Goal: Task Accomplishment & Management: Use online tool/utility

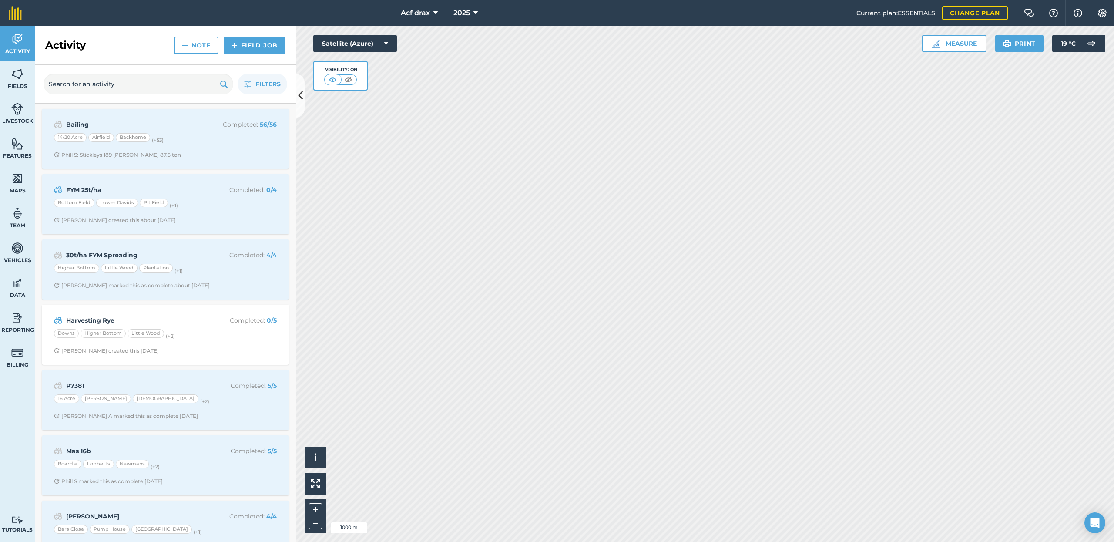
click at [433, 13] on icon at bounding box center [435, 13] width 4 height 10
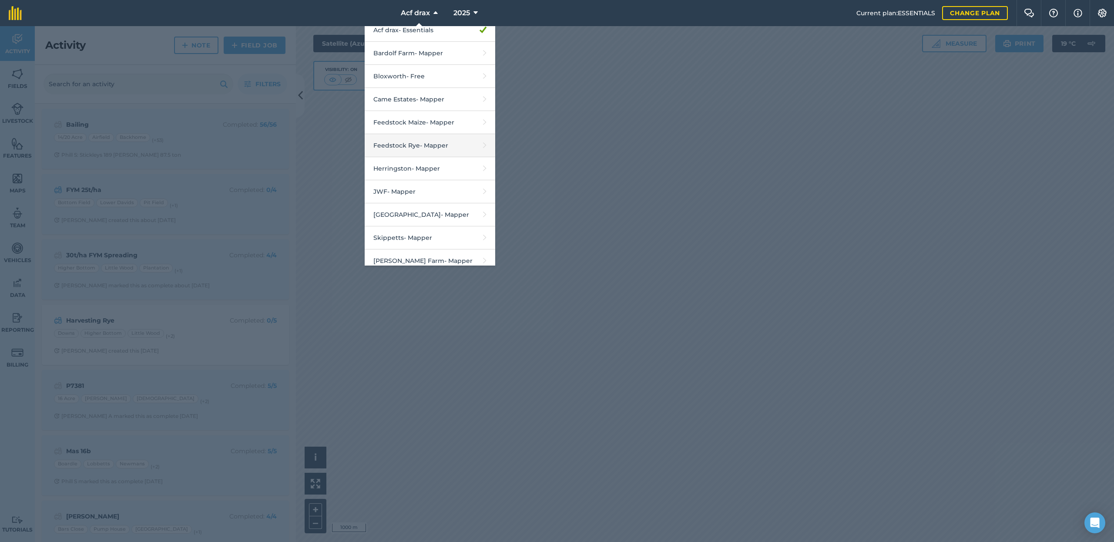
scroll to position [85, 0]
click at [415, 179] on link "Maiden Castle - Mapper" at bounding box center [430, 184] width 130 height 23
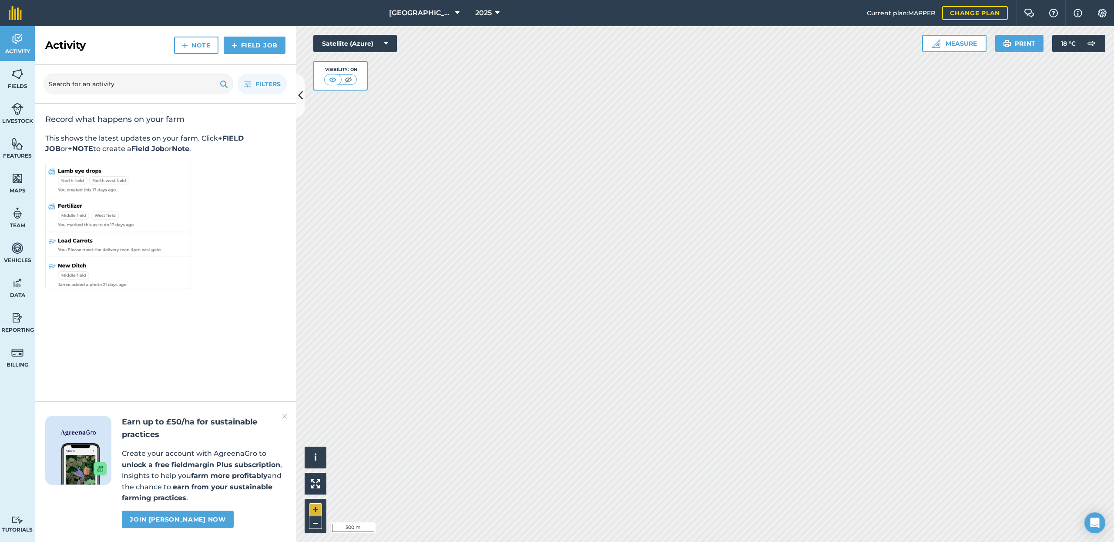
click at [318, 509] on button "+" at bounding box center [315, 509] width 13 height 13
click at [312, 508] on button "+" at bounding box center [315, 509] width 13 height 13
click at [318, 512] on button "+" at bounding box center [315, 509] width 13 height 13
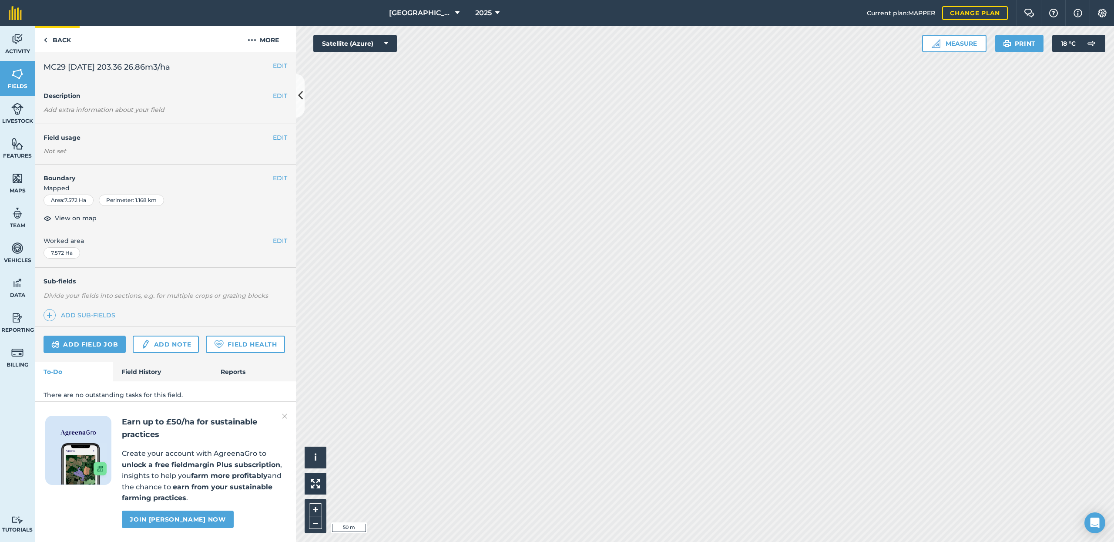
click at [58, 40] on link "Back" at bounding box center [57, 39] width 45 height 26
click at [312, 525] on button "–" at bounding box center [315, 522] width 13 height 13
click at [315, 523] on button "–" at bounding box center [315, 522] width 13 height 13
click at [314, 512] on button "+" at bounding box center [315, 509] width 13 height 13
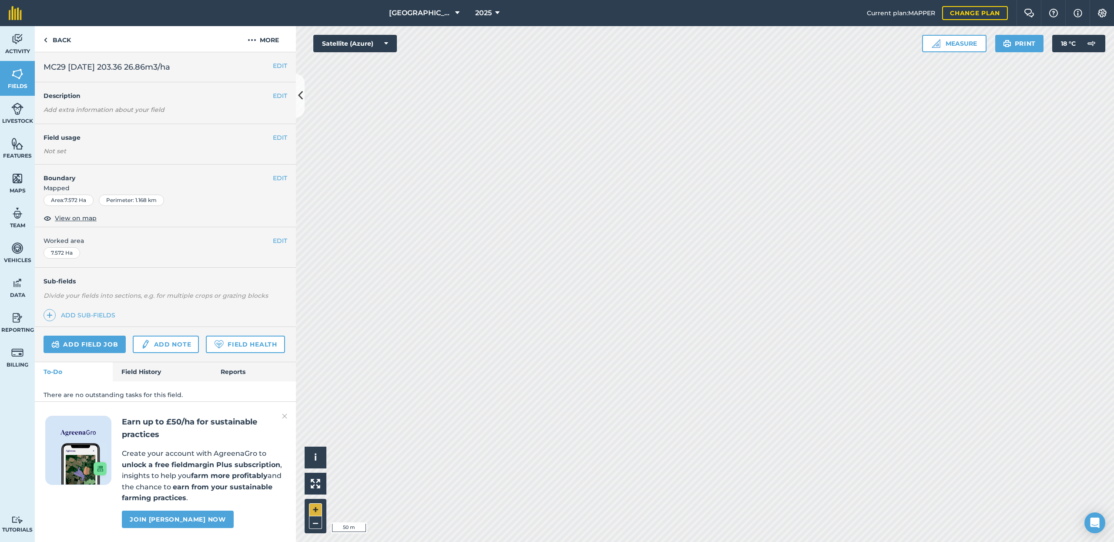
click at [317, 508] on button "+" at bounding box center [315, 509] width 13 height 13
click at [265, 37] on button "More" at bounding box center [263, 39] width 65 height 26
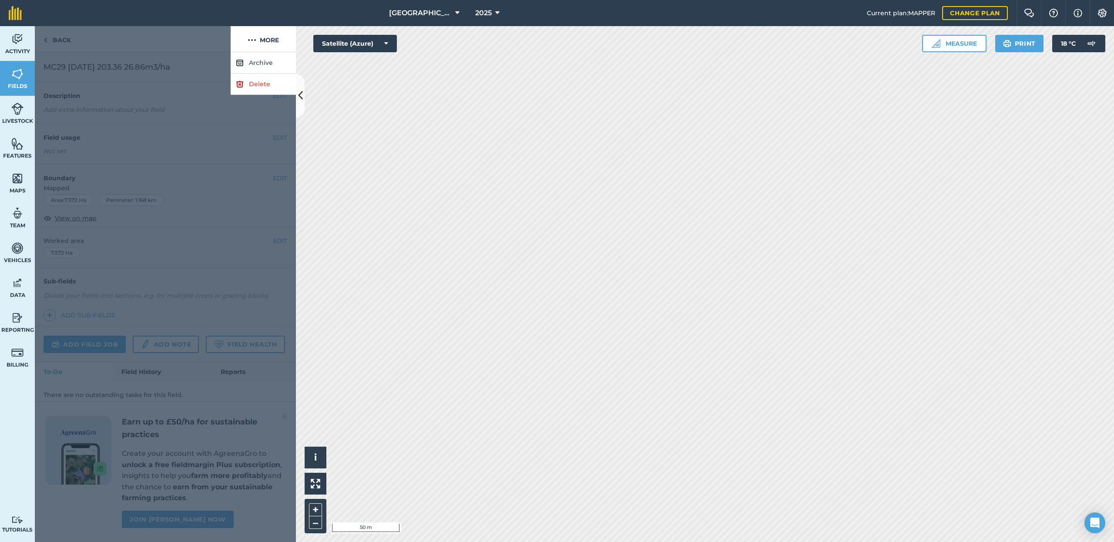
click at [194, 44] on div at bounding box center [133, 39] width 196 height 26
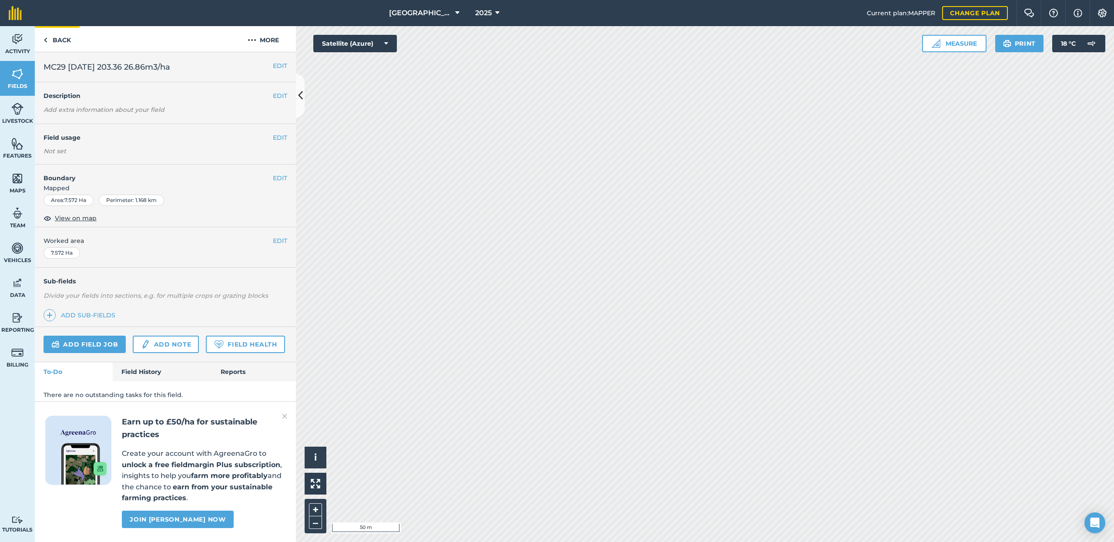
click at [56, 40] on link "Back" at bounding box center [57, 39] width 45 height 26
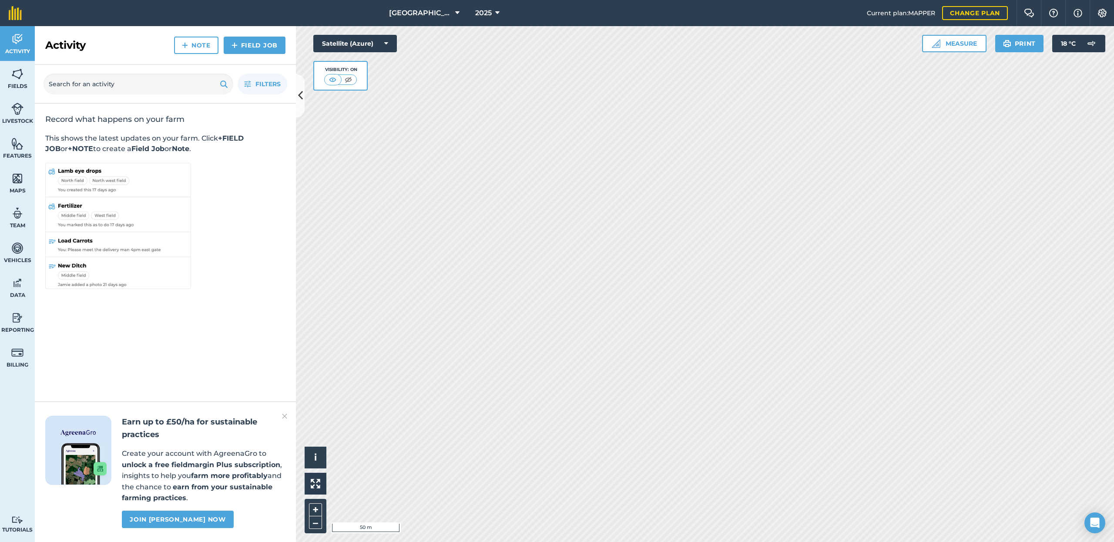
click at [256, 43] on link "Field Job" at bounding box center [255, 45] width 62 height 17
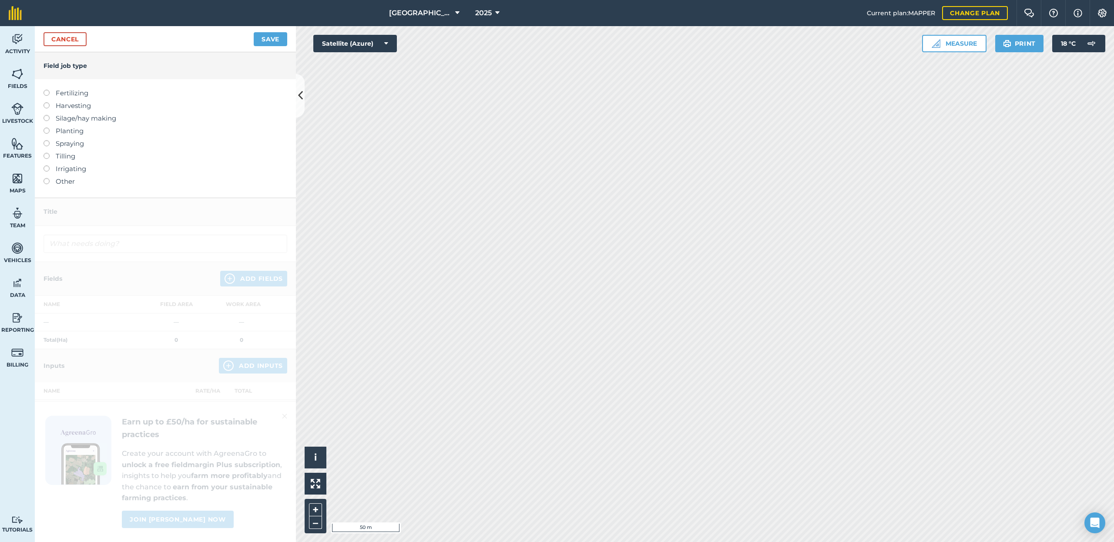
click at [58, 36] on link "Cancel" at bounding box center [64, 39] width 43 height 14
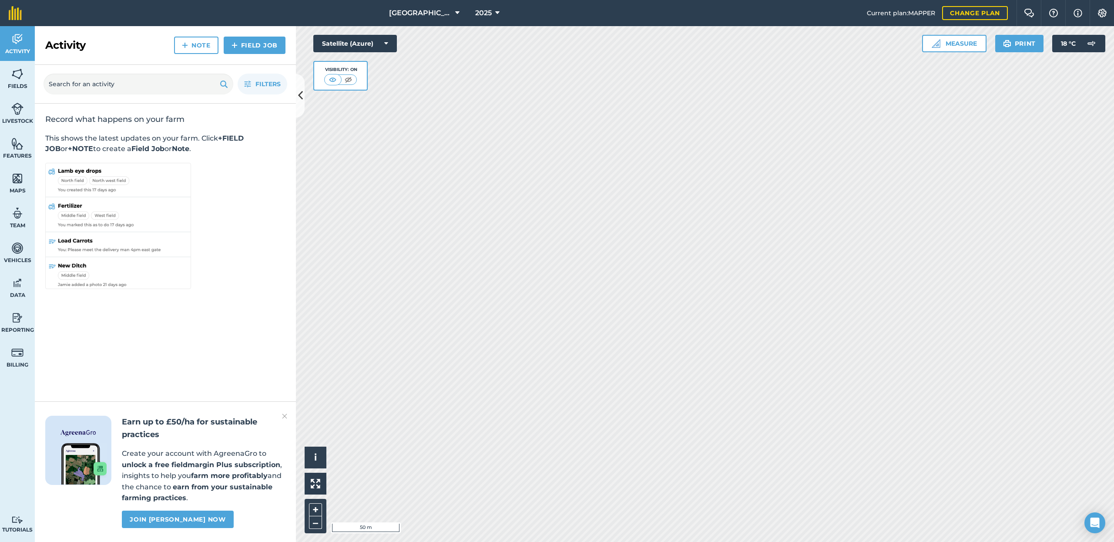
click at [16, 80] on img at bounding box center [17, 73] width 12 height 13
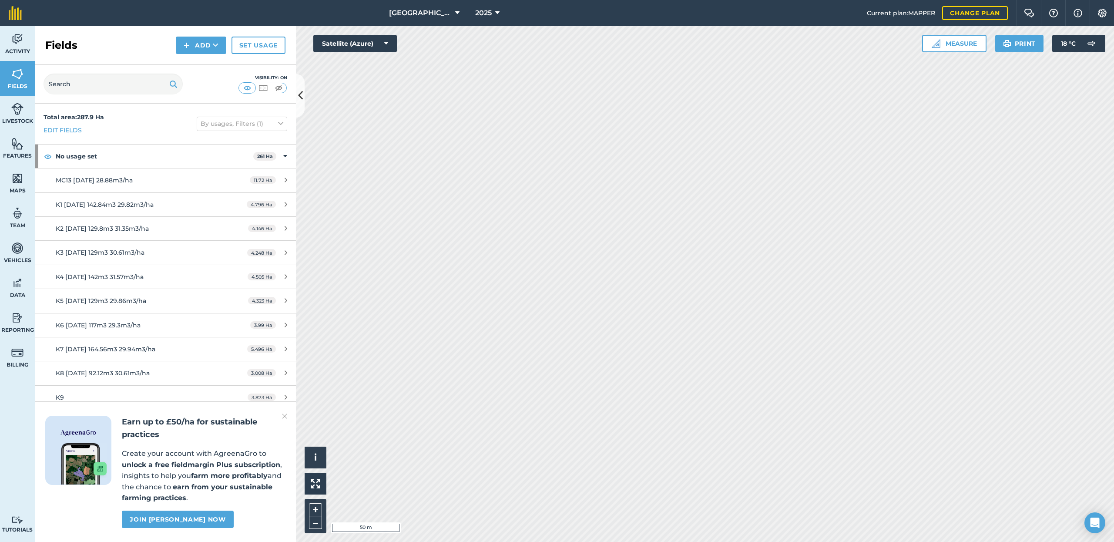
click at [198, 43] on button "Add" at bounding box center [201, 45] width 50 height 17
click at [197, 61] on link "Draw" at bounding box center [201, 64] width 48 height 19
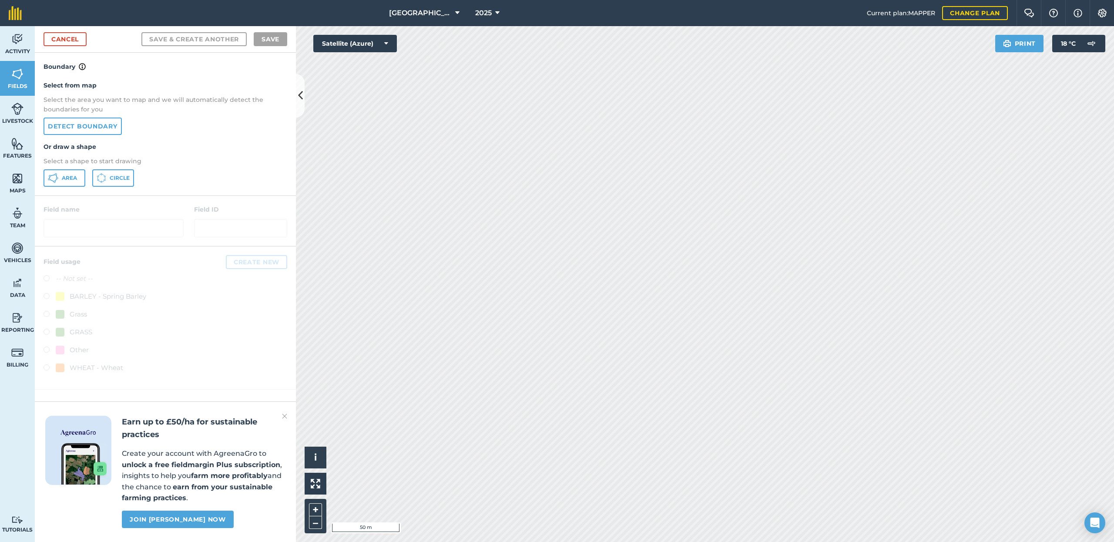
click at [104, 127] on link "Detect boundary" at bounding box center [82, 125] width 78 height 17
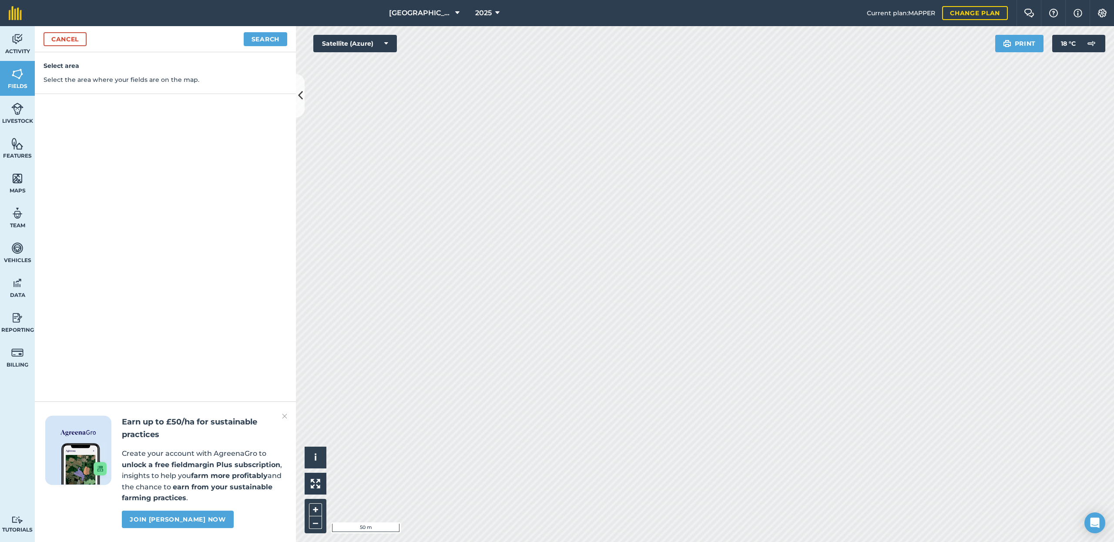
click at [268, 37] on button "Search" at bounding box center [265, 39] width 43 height 14
click at [252, 37] on button "Continue to edit boundaries" at bounding box center [221, 39] width 131 height 14
click at [405, 22] on div "[GEOGRAPHIC_DATA] 2025 Current plan : MAPPER Change plan Farm Chat Help Info Se…" at bounding box center [557, 271] width 1114 height 542
click at [317, 521] on button "–" at bounding box center [315, 522] width 13 height 13
click at [250, 41] on button "Continue to name fields" at bounding box center [230, 39] width 113 height 14
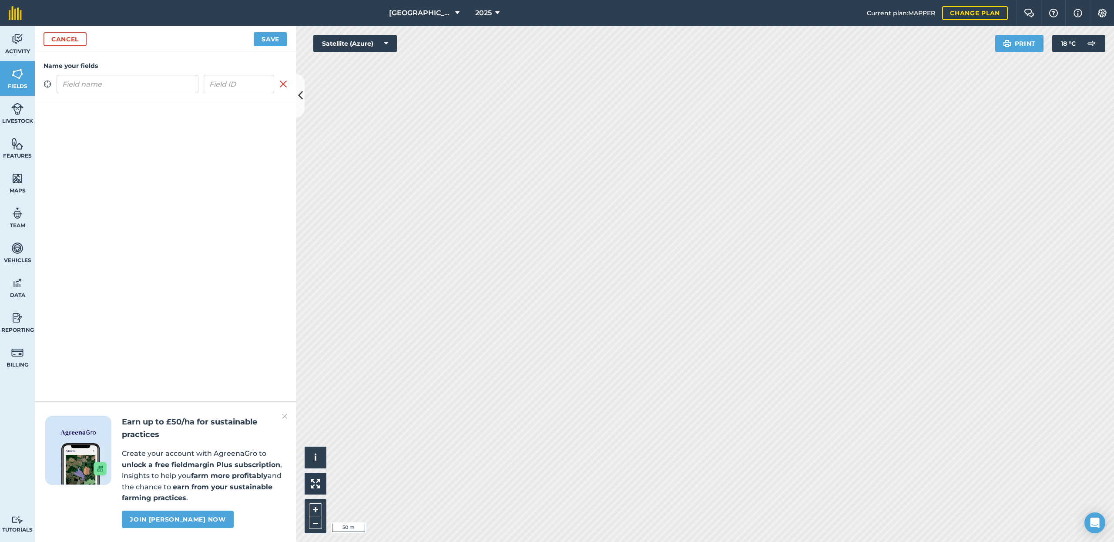
click at [159, 87] on input "text" at bounding box center [128, 84] width 142 height 18
type input "Maize 2025"
click at [267, 40] on button "Save" at bounding box center [270, 39] width 33 height 14
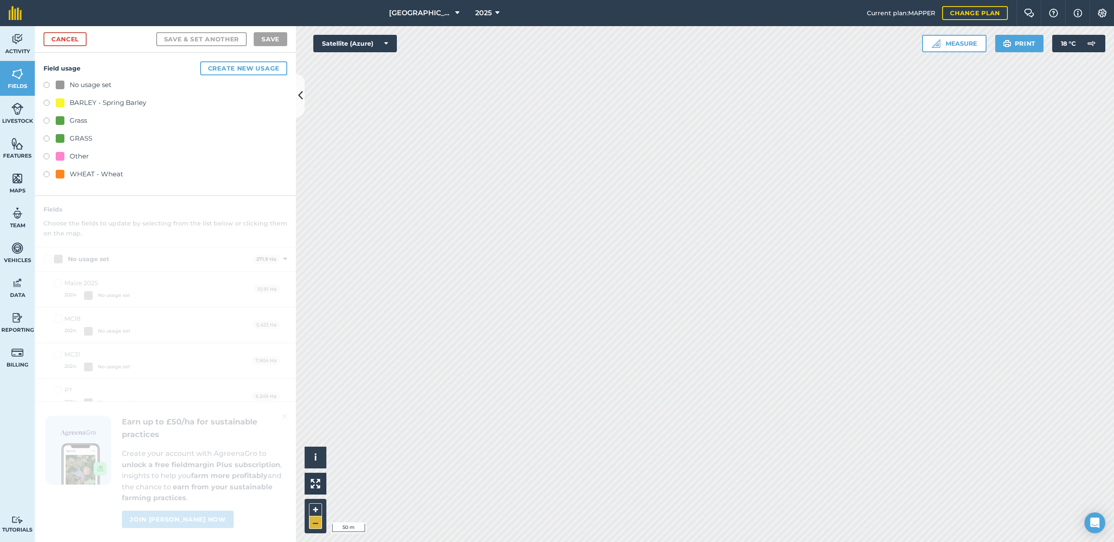
click at [315, 524] on button "–" at bounding box center [315, 522] width 13 height 13
click at [314, 525] on button "–" at bounding box center [315, 522] width 13 height 13
click at [316, 508] on button "+" at bounding box center [315, 509] width 13 height 13
checkbox input "false"
click at [74, 35] on link "Cancel" at bounding box center [64, 39] width 43 height 14
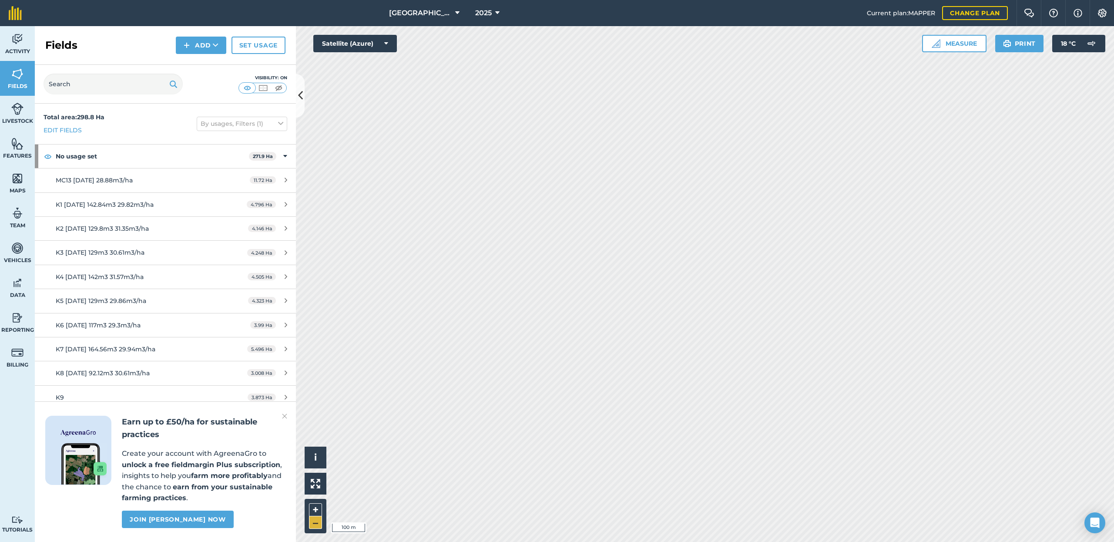
click at [319, 525] on button "–" at bounding box center [315, 522] width 13 height 13
click at [317, 510] on button "+" at bounding box center [315, 509] width 13 height 13
